Goal: Task Accomplishment & Management: Use online tool/utility

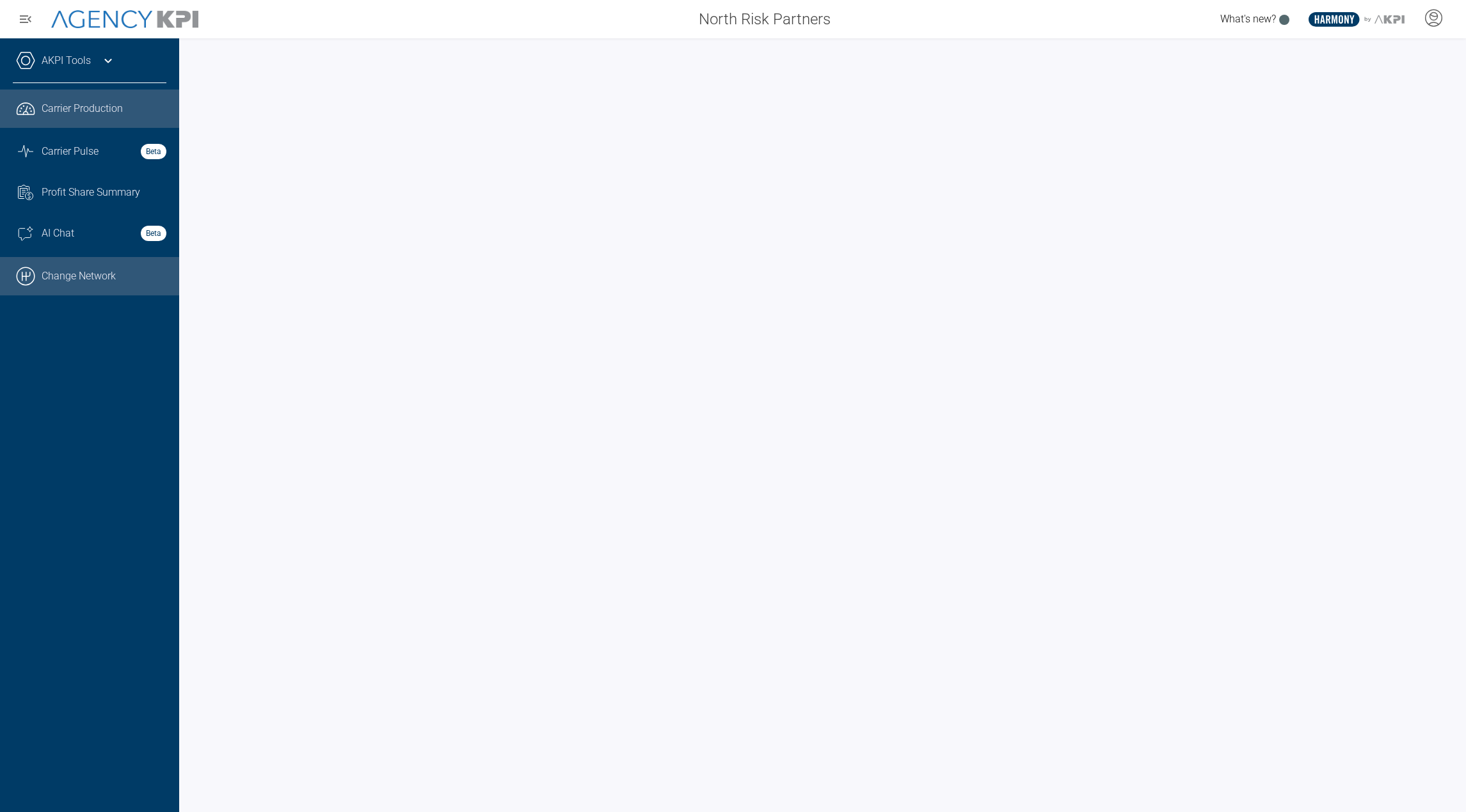
click at [81, 282] on link ".cls-1{fill:none;stroke:#000;stroke-linecap:round;stroke-linejoin:round;stroke-…" at bounding box center [89, 277] width 179 height 39
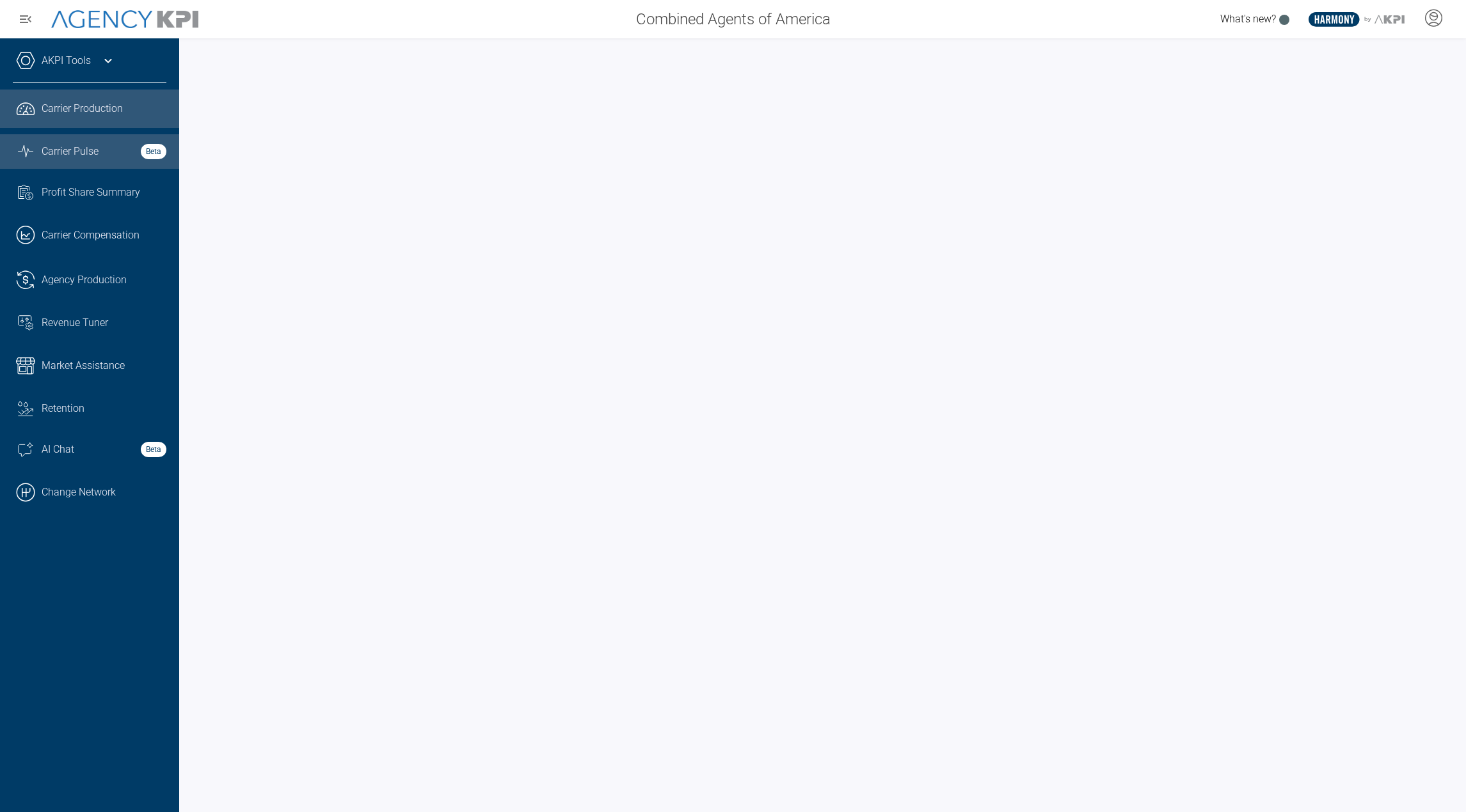
click at [79, 149] on span "Carrier Pulse" at bounding box center [70, 152] width 57 height 15
click at [92, 103] on span "Carrier Production" at bounding box center [82, 109] width 81 height 15
click at [64, 65] on link "AKPI Tools" at bounding box center [66, 61] width 49 height 15
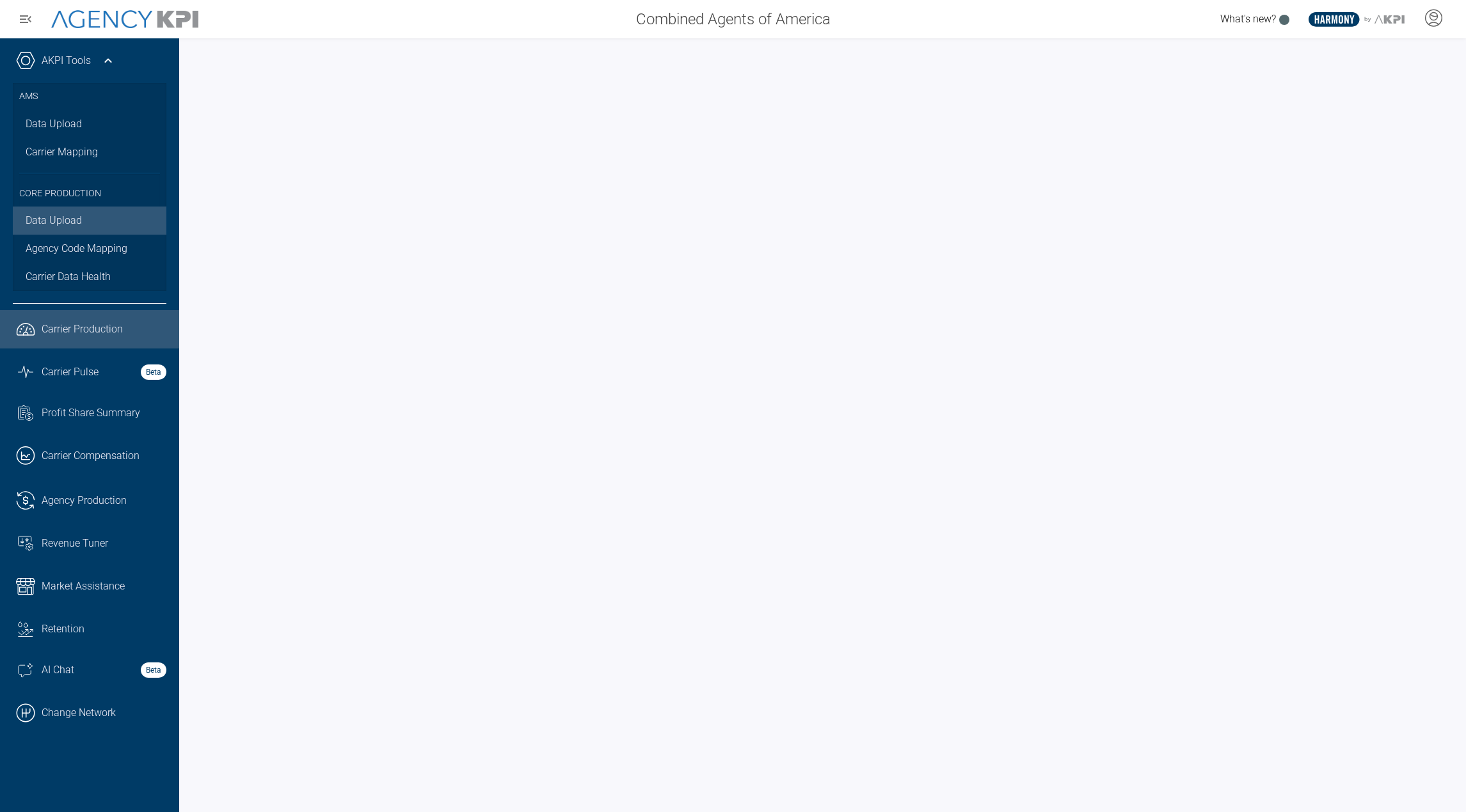
click at [72, 220] on link "Data Upload" at bounding box center [89, 220] width 153 height 29
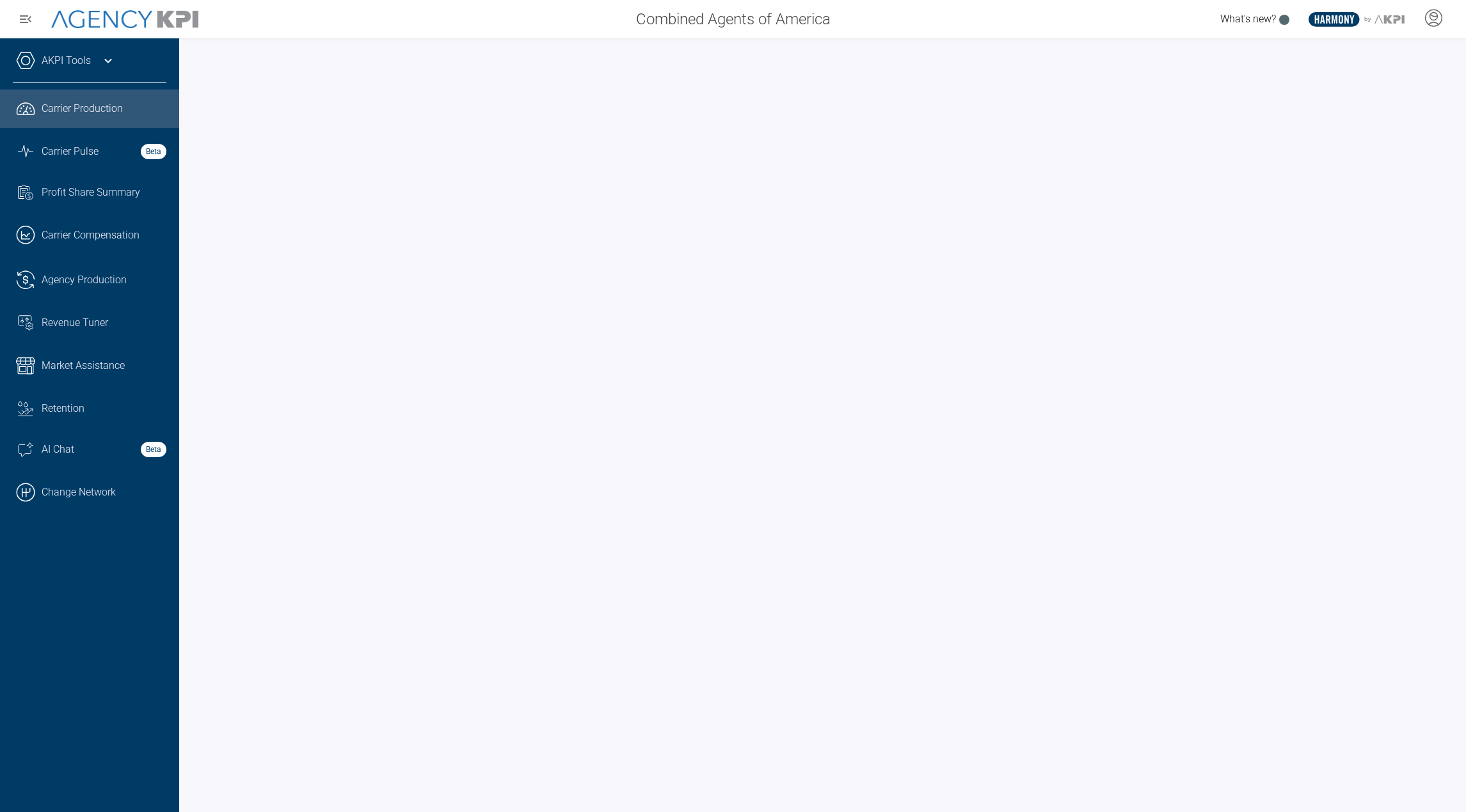
click at [96, 71] on div "AKPI Tools" at bounding box center [89, 67] width 153 height 32
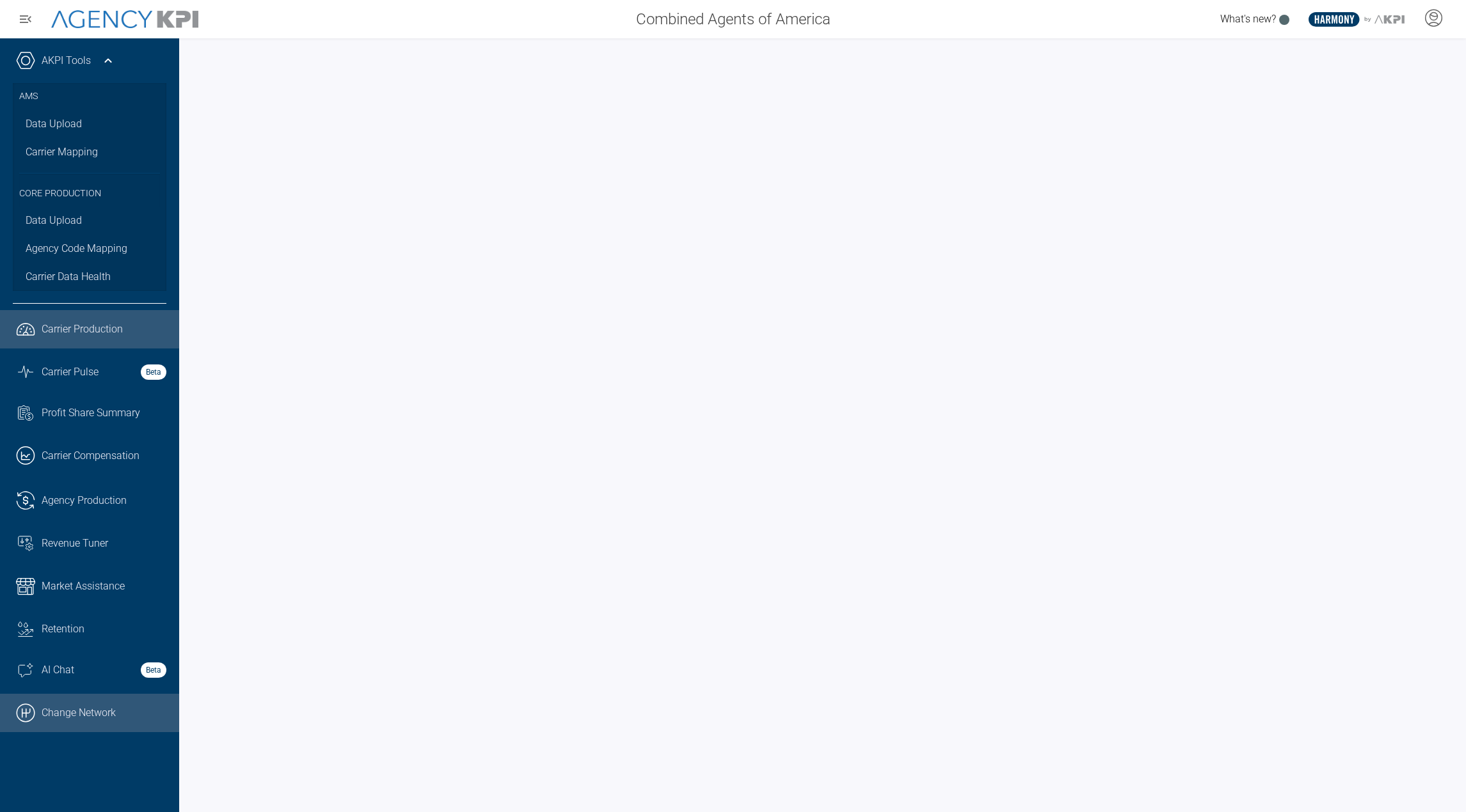
click at [85, 733] on link ".cls-1{fill:none;stroke:#000;stroke-linecap:round;stroke-linejoin:round;stroke-…" at bounding box center [89, 713] width 179 height 39
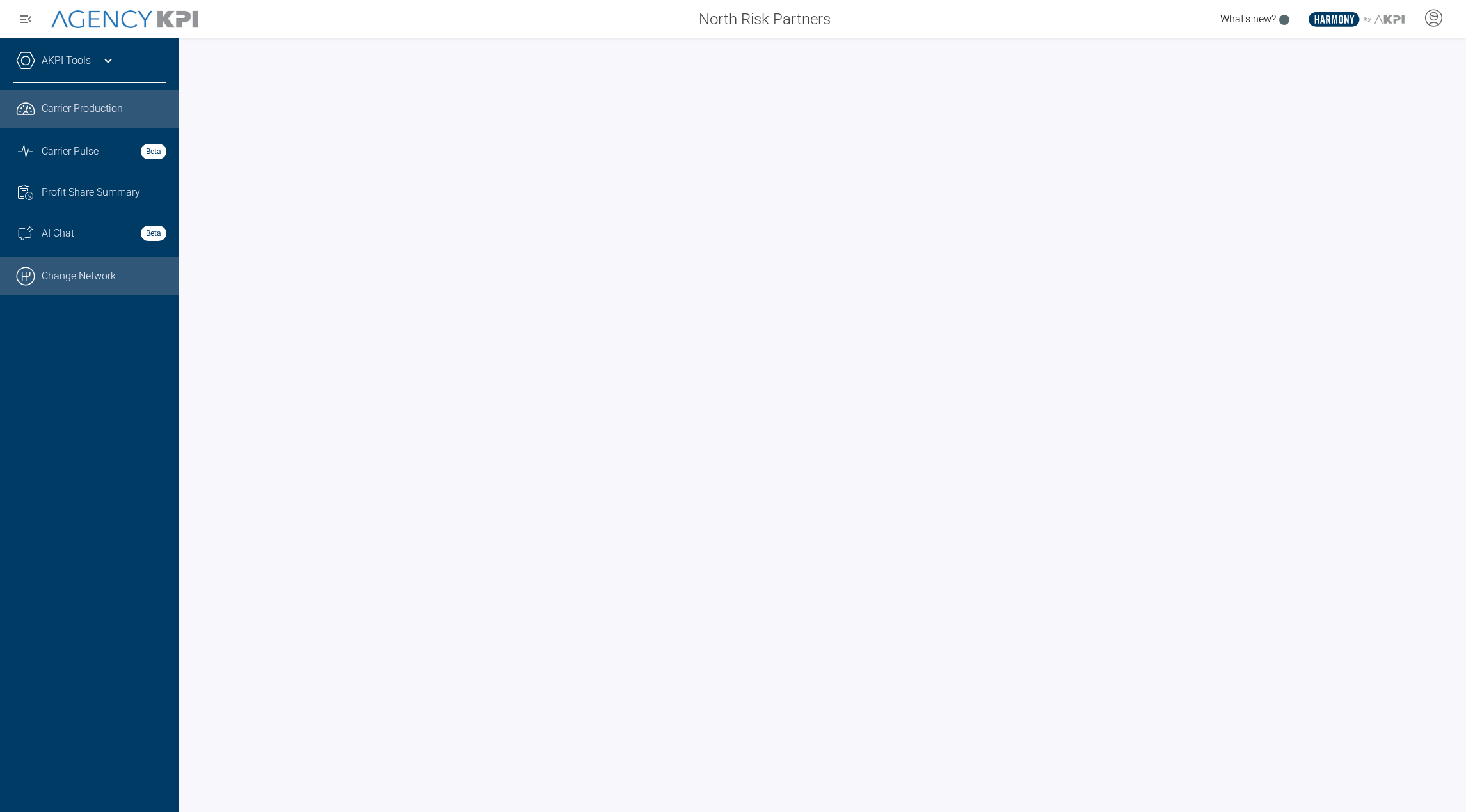
click at [69, 266] on link ".cls-1{fill:none;stroke:#000;stroke-linecap:round;stroke-linejoin:round;stroke-…" at bounding box center [89, 277] width 179 height 39
click at [48, 55] on link "AKPI Tools" at bounding box center [66, 61] width 49 height 15
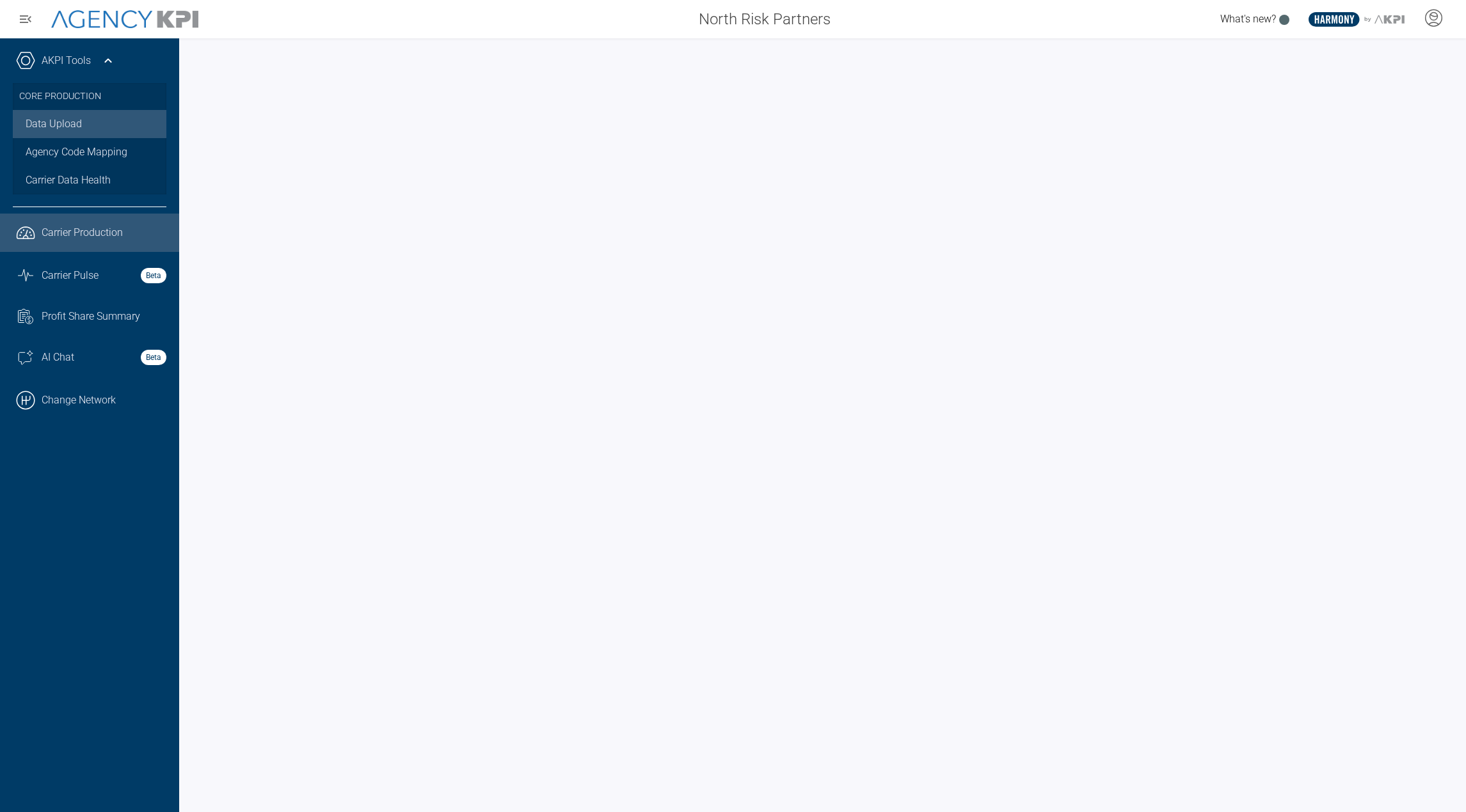
click at [74, 133] on link "Data Upload" at bounding box center [89, 124] width 153 height 29
